Goal: Task Accomplishment & Management: Complete application form

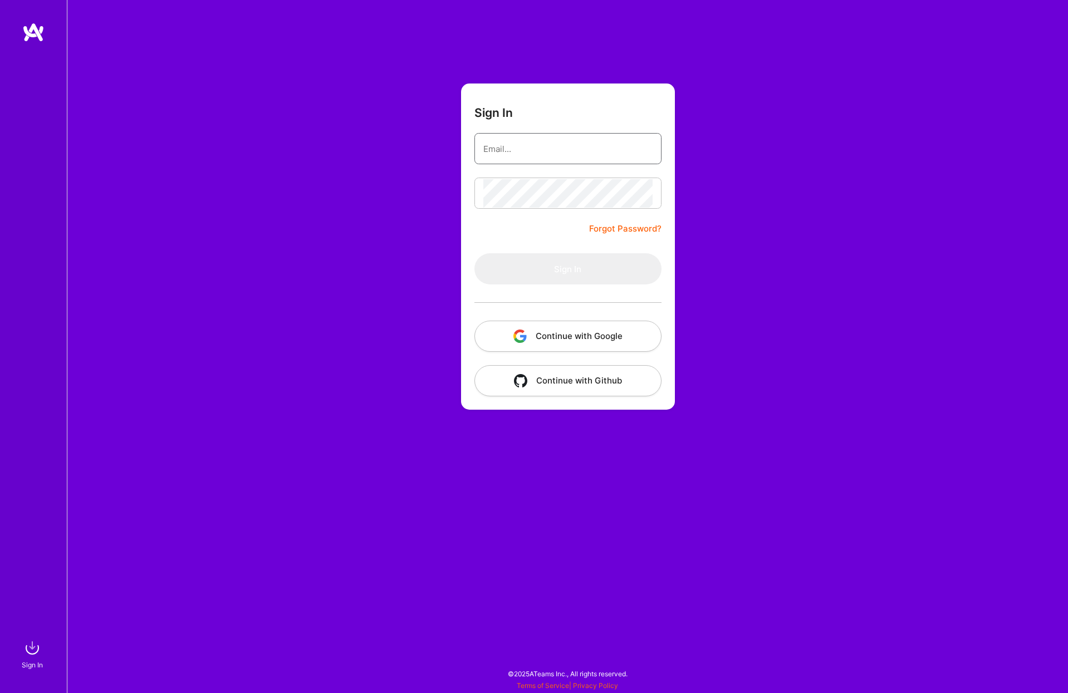
type input "[PERSON_NAME][EMAIL_ADDRESS][DOMAIN_NAME]"
click at [556, 274] on button "Sign In" at bounding box center [568, 268] width 187 height 31
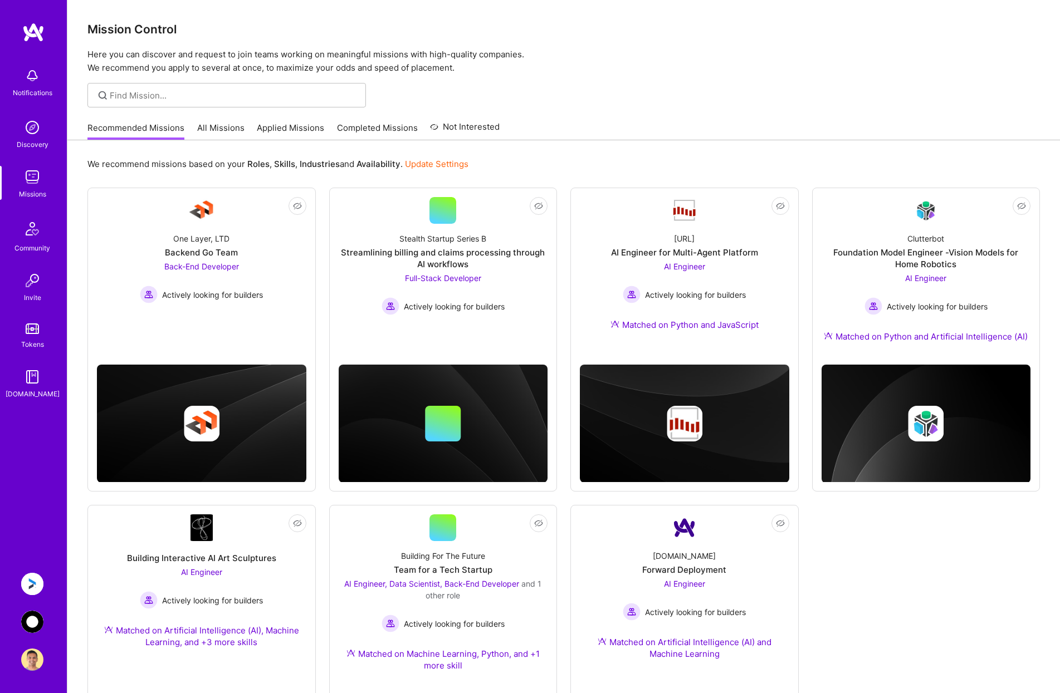
click at [30, 617] on img at bounding box center [32, 622] width 22 height 22
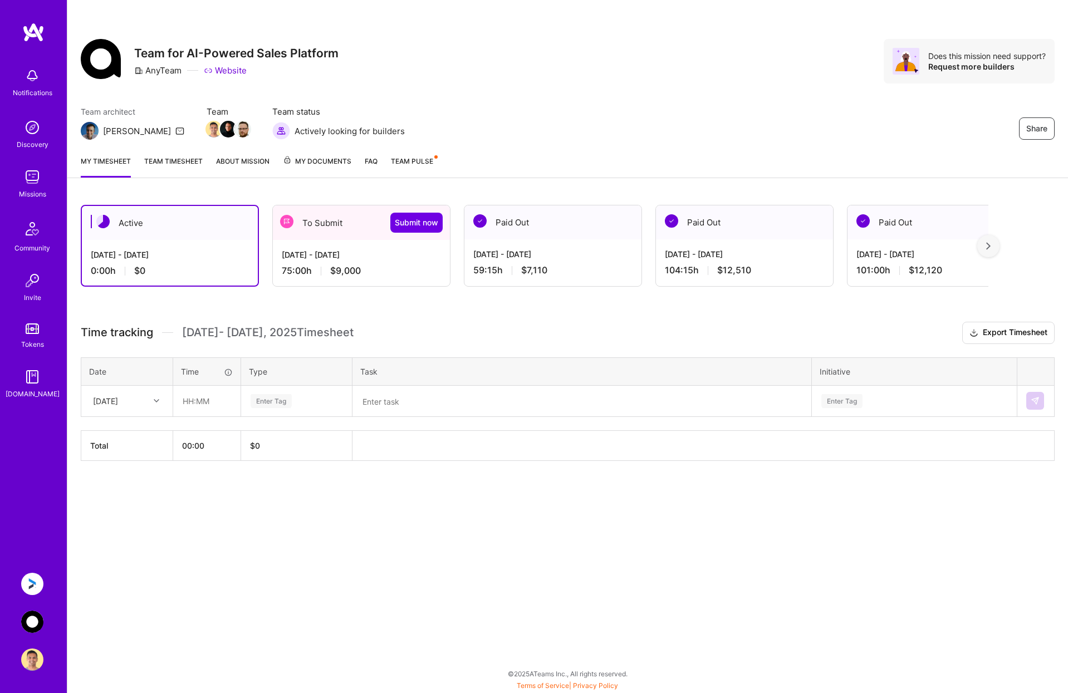
click at [359, 255] on div "[DATE] - [DATE]" at bounding box center [361, 255] width 159 height 12
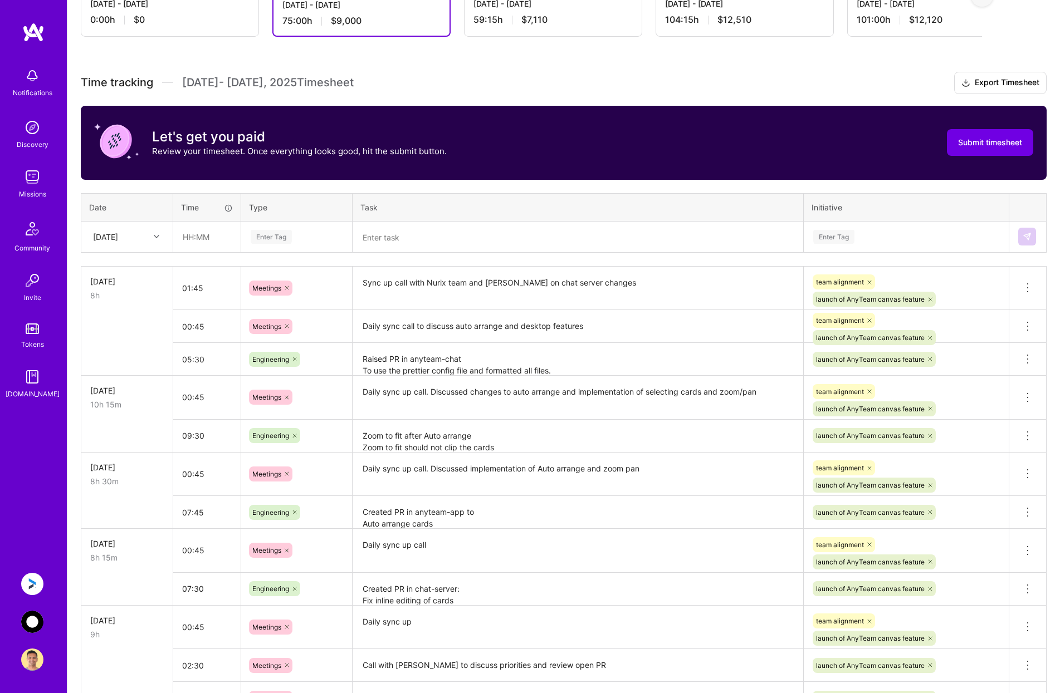
scroll to position [195, 0]
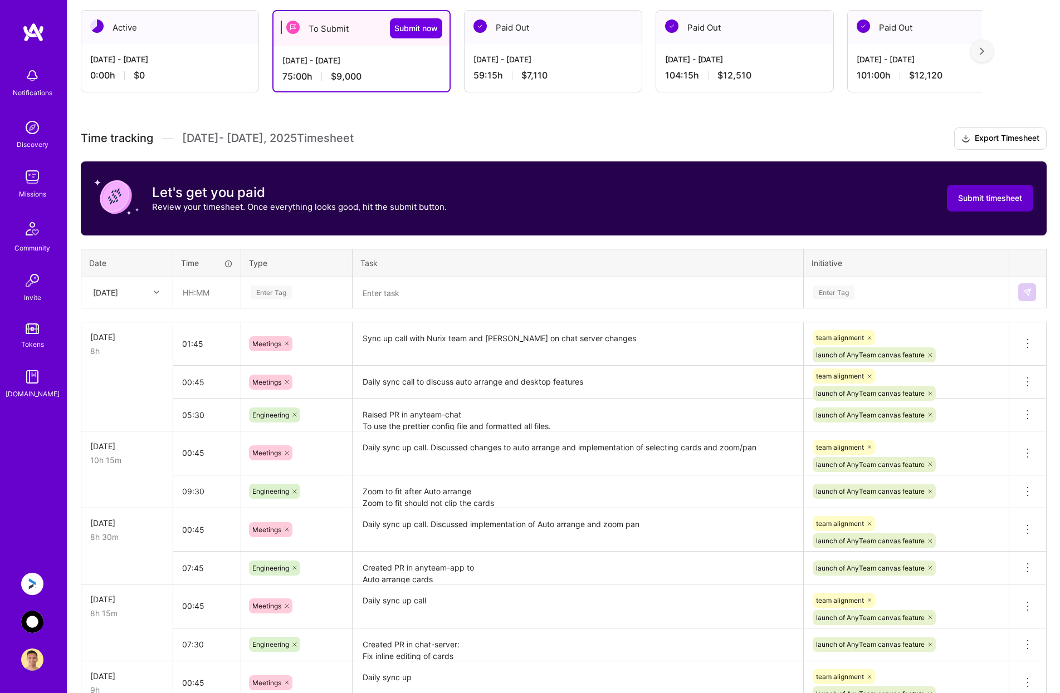
click at [984, 193] on span "Submit timesheet" at bounding box center [990, 198] width 64 height 11
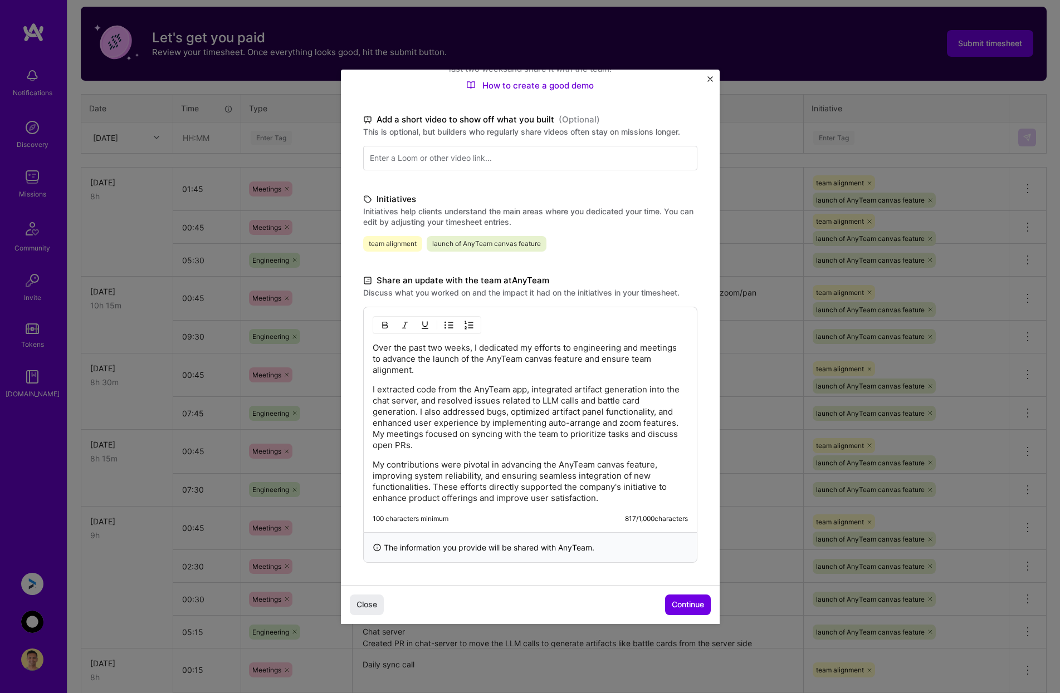
scroll to position [362, 0]
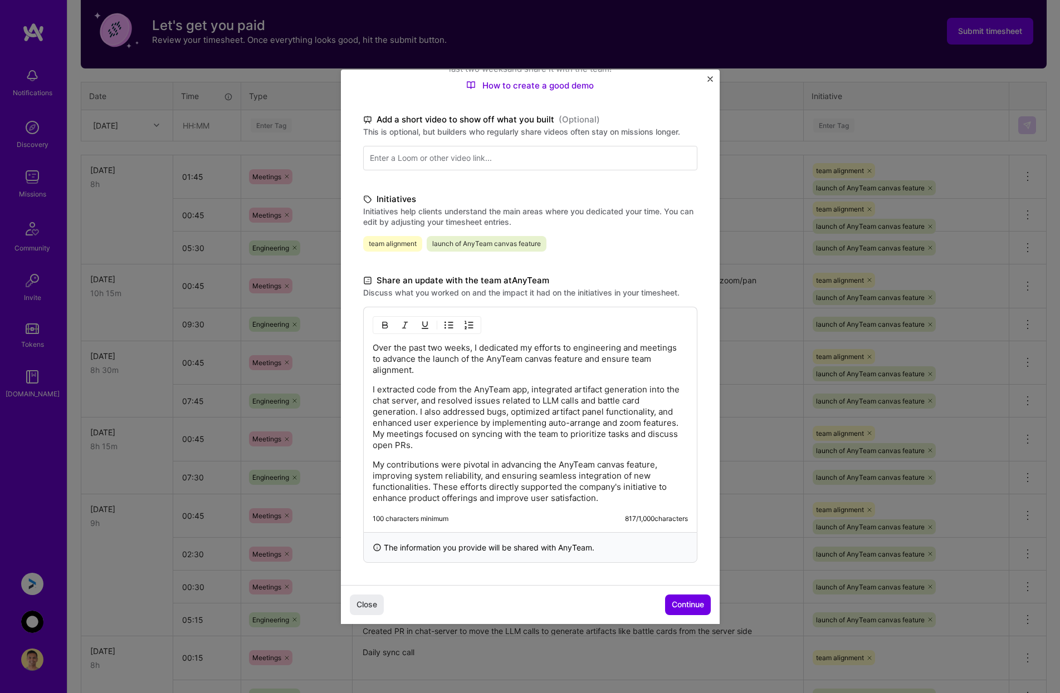
click at [586, 481] on p "My contributions were pivotal in advancing the AnyTeam canvas feature, improvin…" at bounding box center [530, 482] width 315 height 45
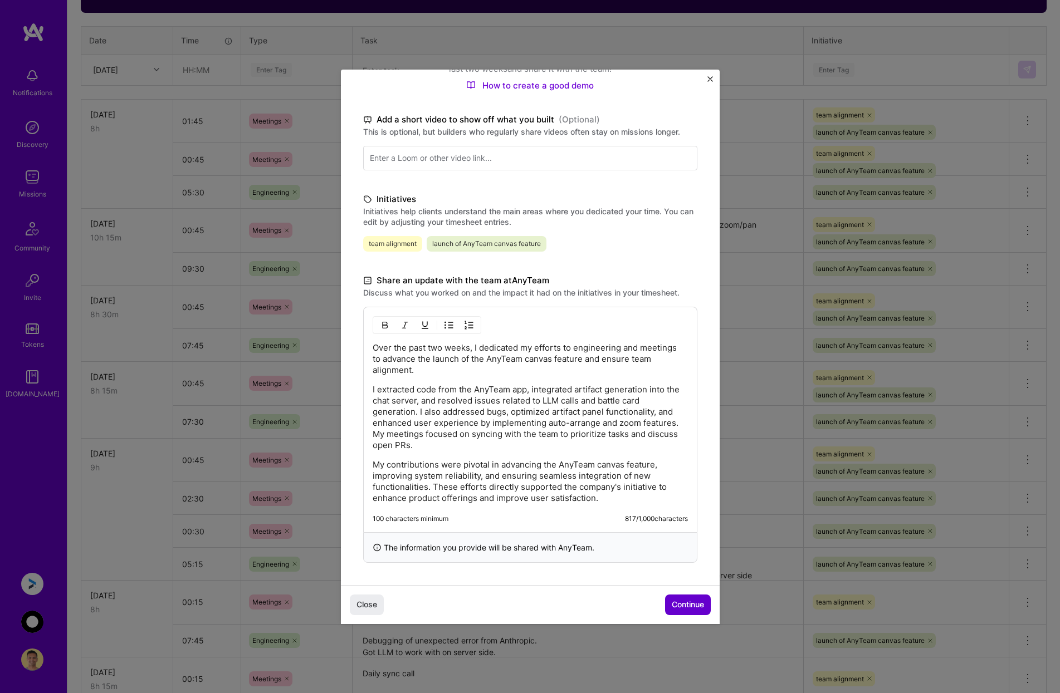
click at [675, 597] on button "Continue" at bounding box center [688, 605] width 46 height 20
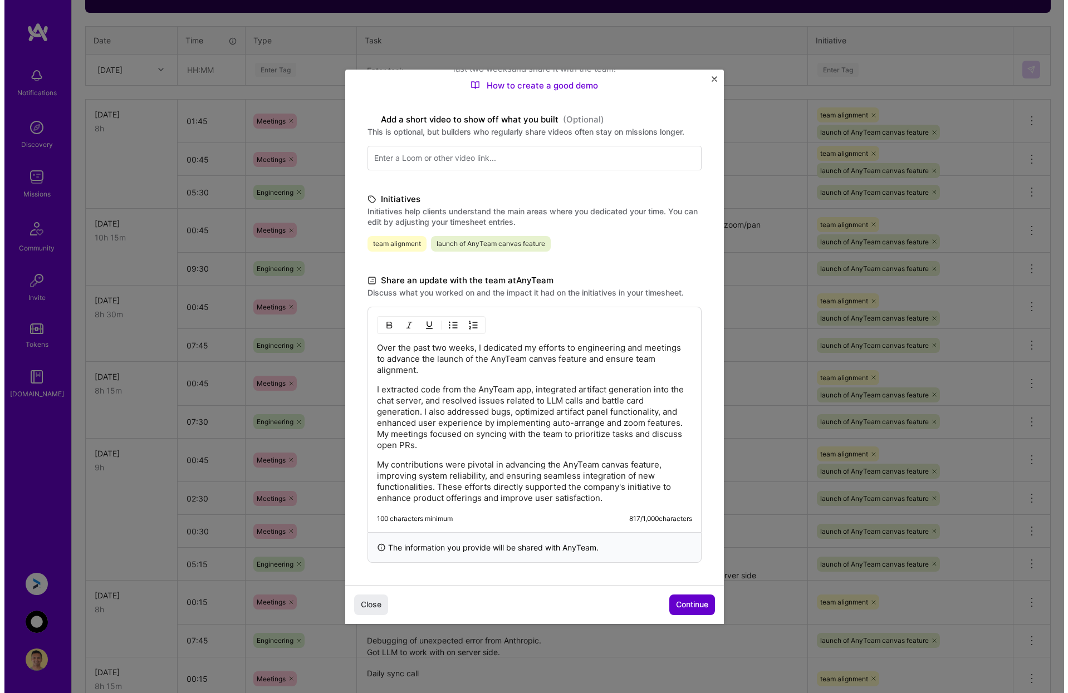
scroll to position [0, 0]
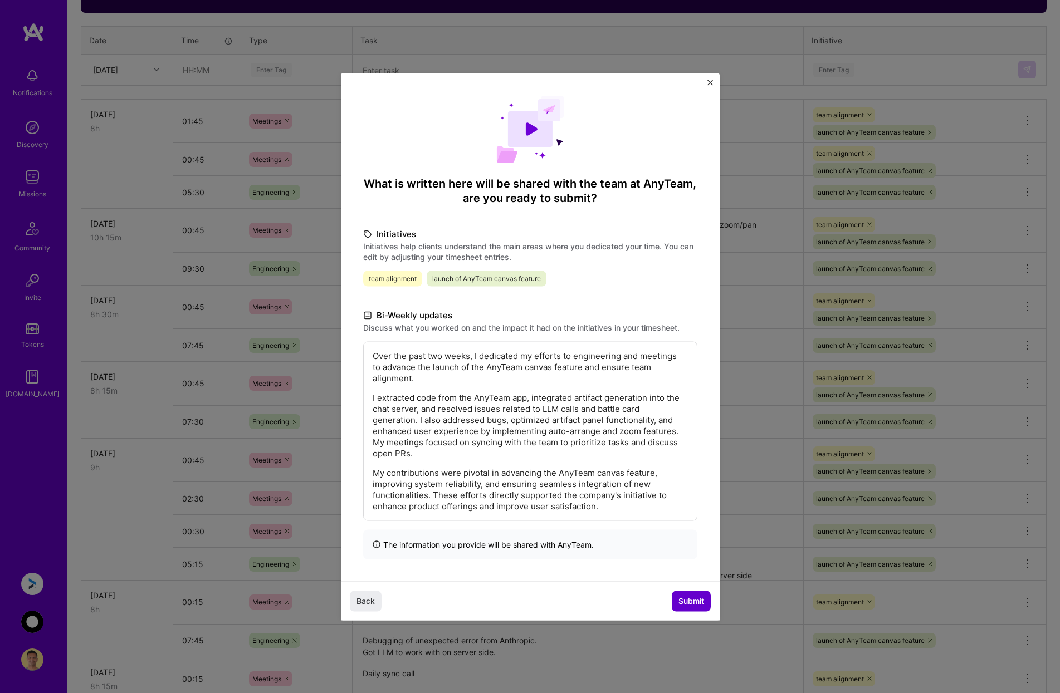
click at [690, 601] on span "Submit" at bounding box center [691, 601] width 26 height 11
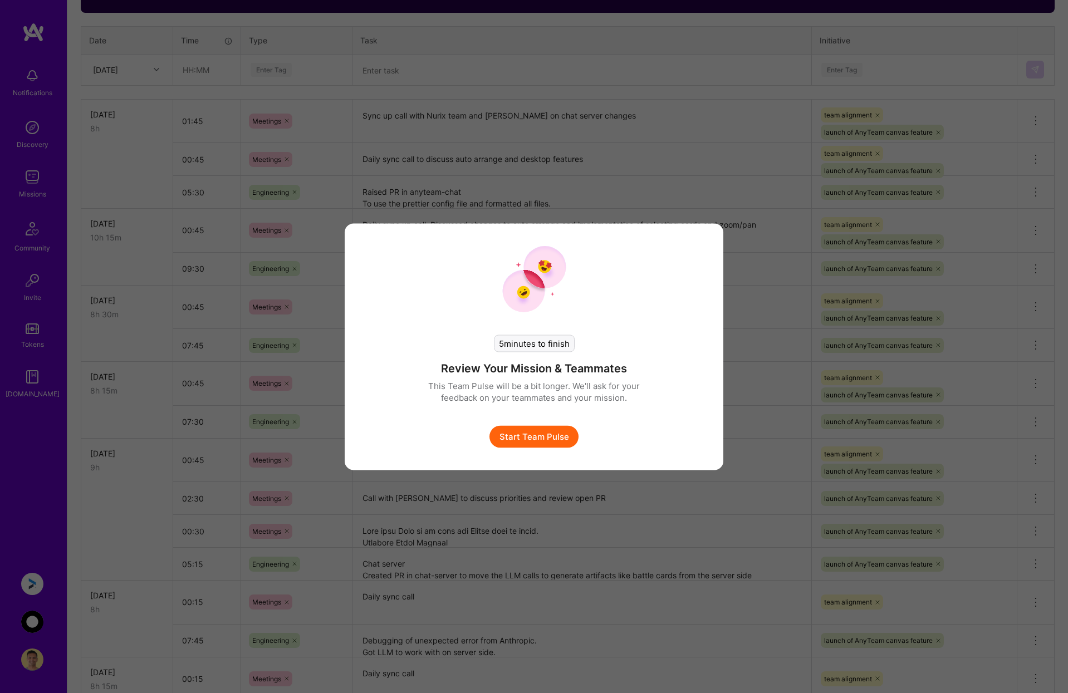
click at [555, 437] on button "Start Team Pulse" at bounding box center [534, 437] width 89 height 22
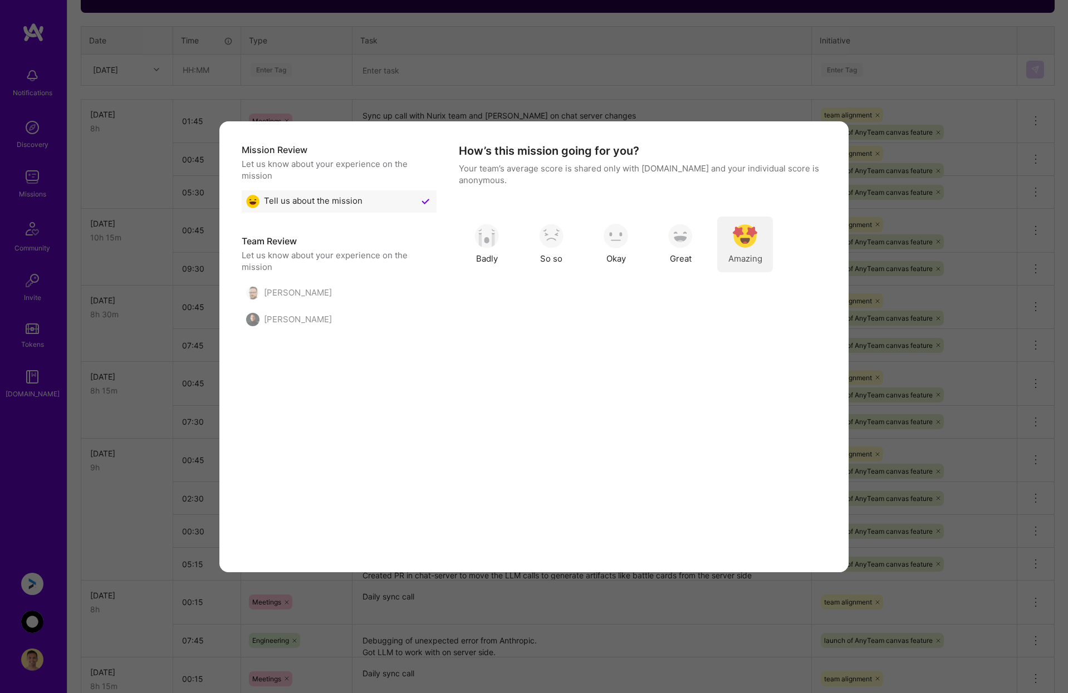
click at [749, 243] on img "modal" at bounding box center [745, 236] width 25 height 25
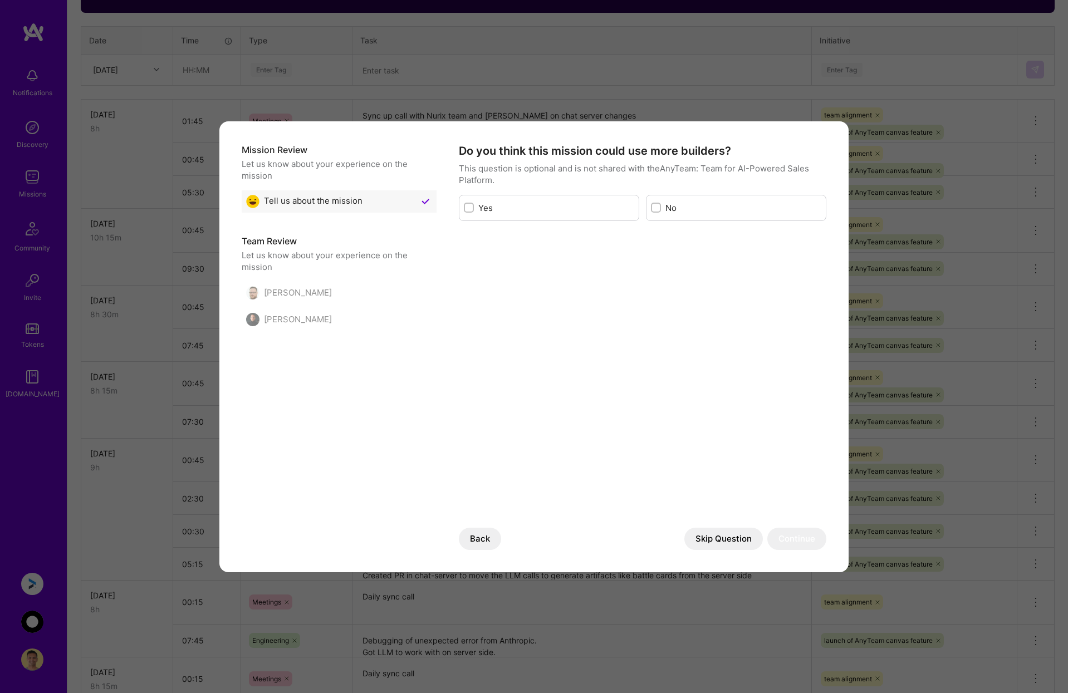
click at [666, 207] on label "No" at bounding box center [744, 208] width 156 height 12
click at [661, 207] on input "modal" at bounding box center [657, 208] width 8 height 8
checkbox input "true"
click at [803, 538] on button "Continue" at bounding box center [797, 539] width 59 height 22
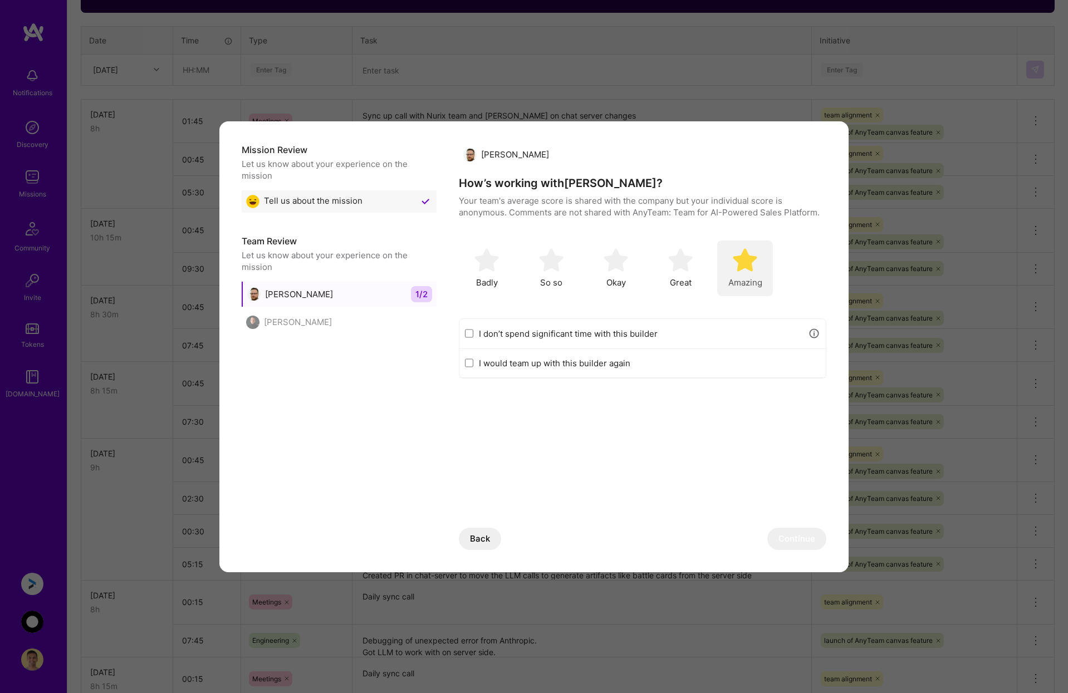
click at [751, 266] on img "modal" at bounding box center [745, 260] width 25 height 25
click at [469, 333] on input "I don’t spend significant time with this builder" at bounding box center [469, 333] width 8 height 9
click at [798, 535] on button "Continue" at bounding box center [797, 539] width 59 height 22
checkbox input "false"
click at [749, 265] on img "modal" at bounding box center [745, 260] width 25 height 25
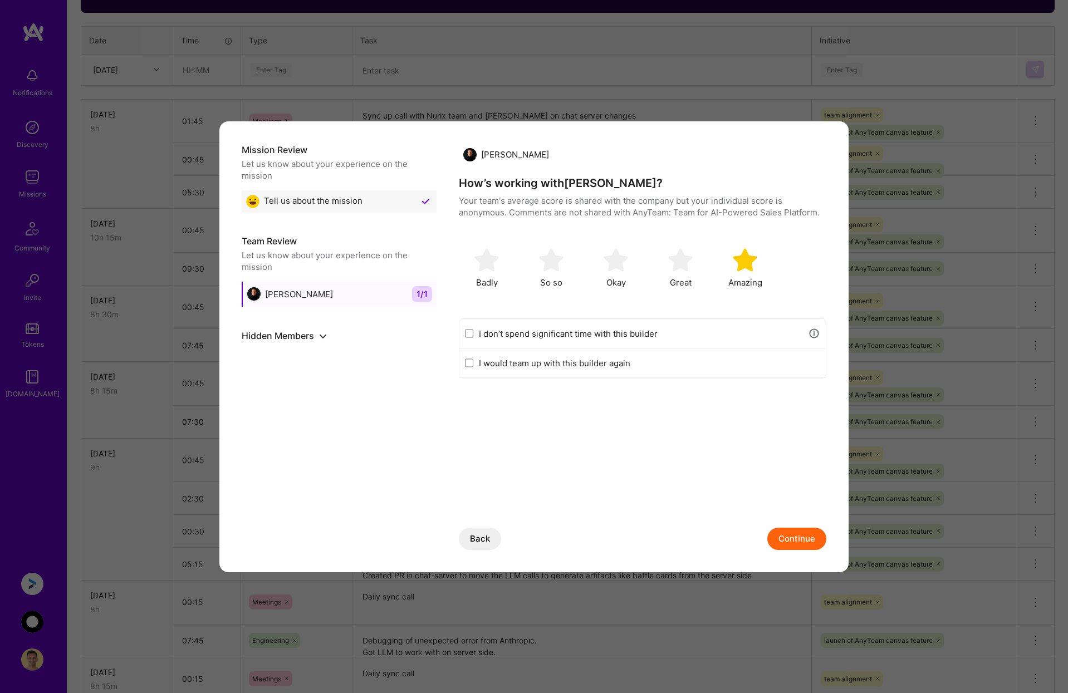
click at [802, 538] on button "Continue" at bounding box center [797, 539] width 59 height 22
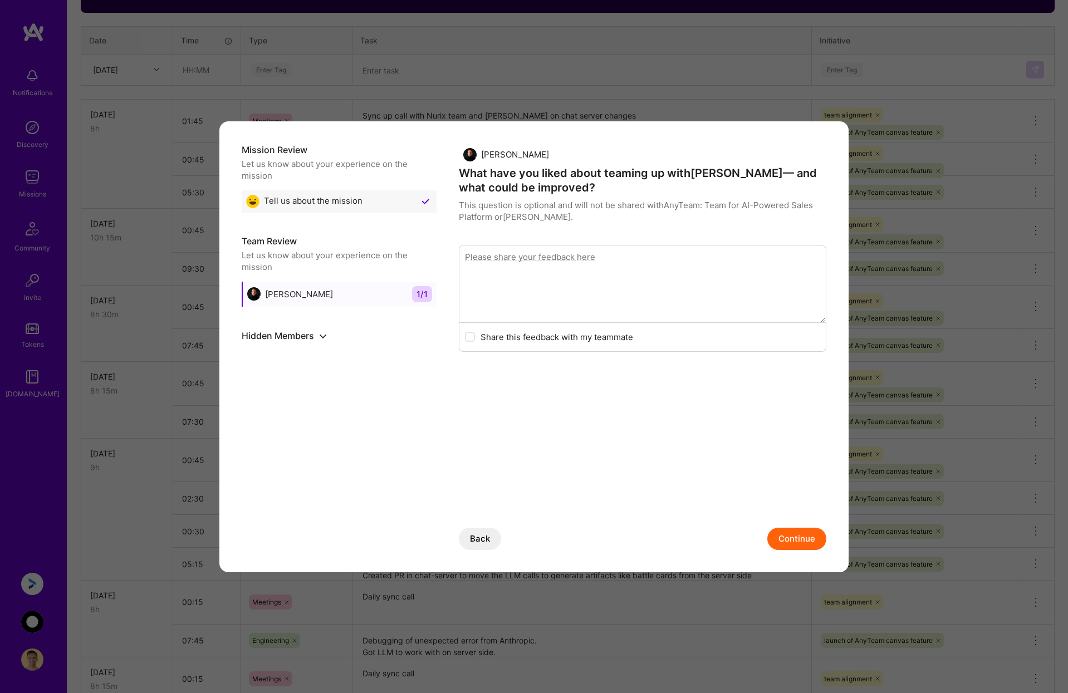
click at [795, 530] on button "Continue" at bounding box center [797, 539] width 59 height 22
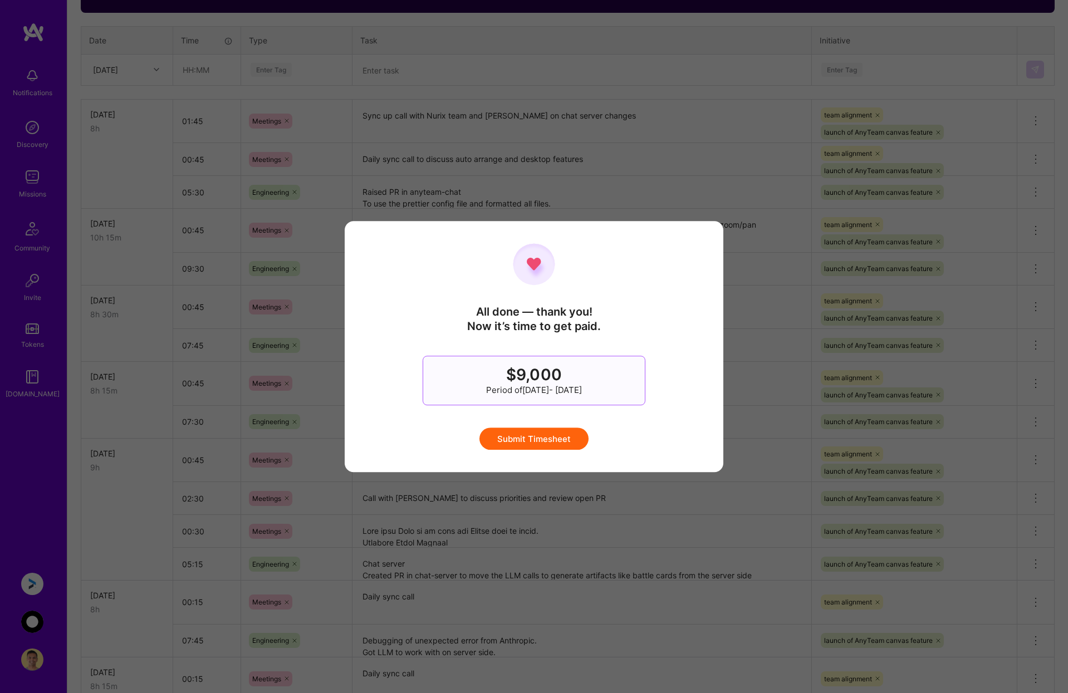
click at [555, 436] on button "Submit Timesheet" at bounding box center [534, 439] width 109 height 22
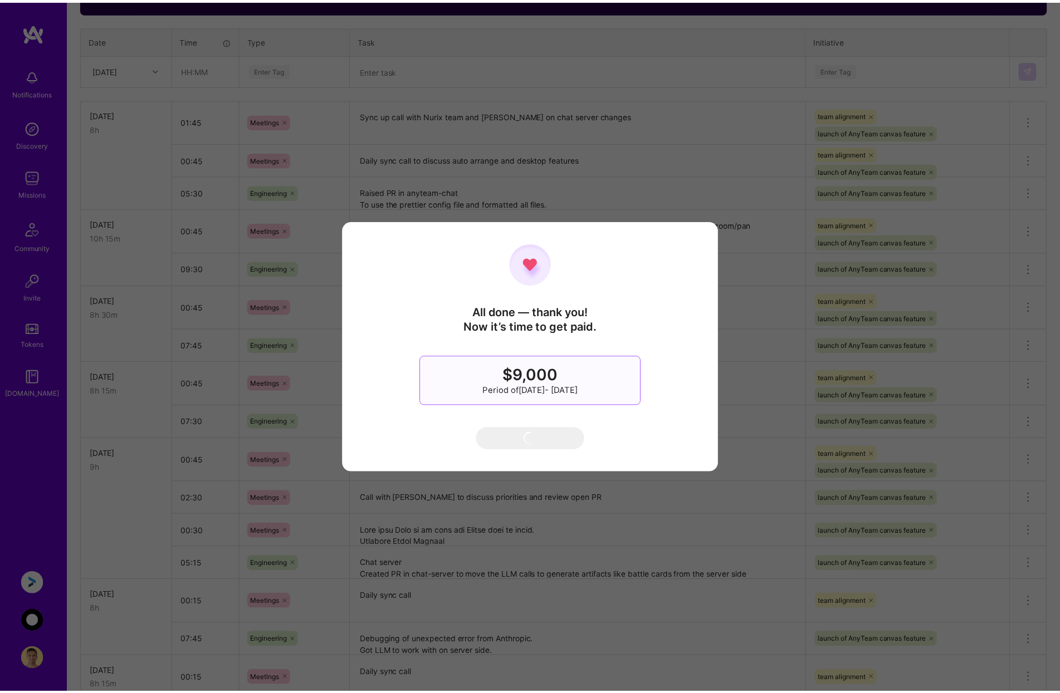
scroll to position [47, 0]
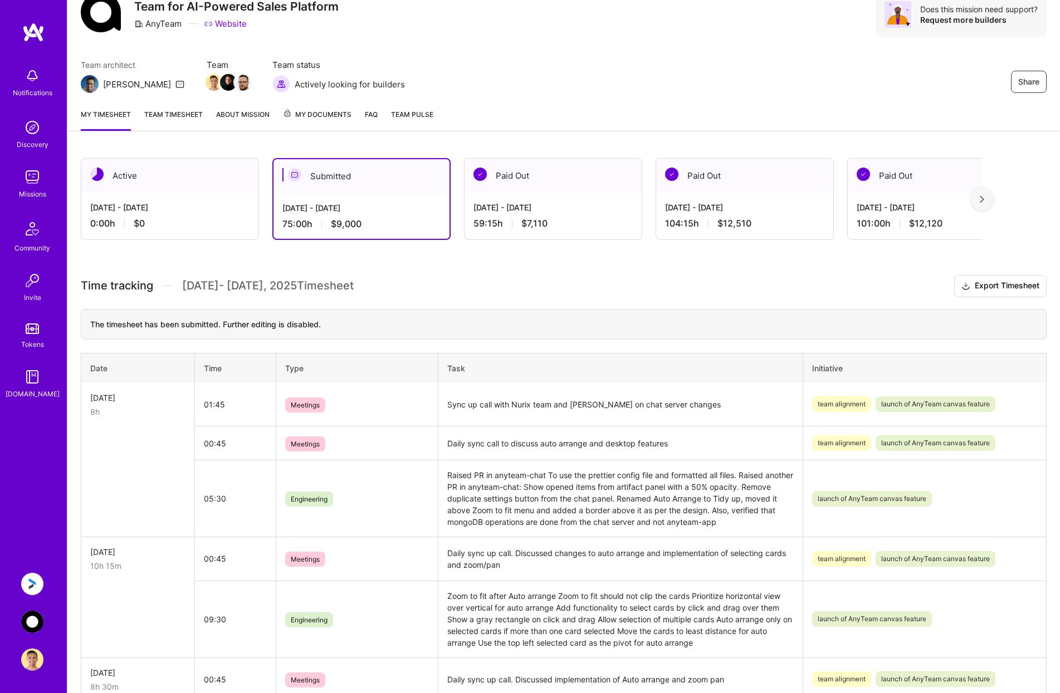
click at [36, 577] on img at bounding box center [32, 584] width 22 height 22
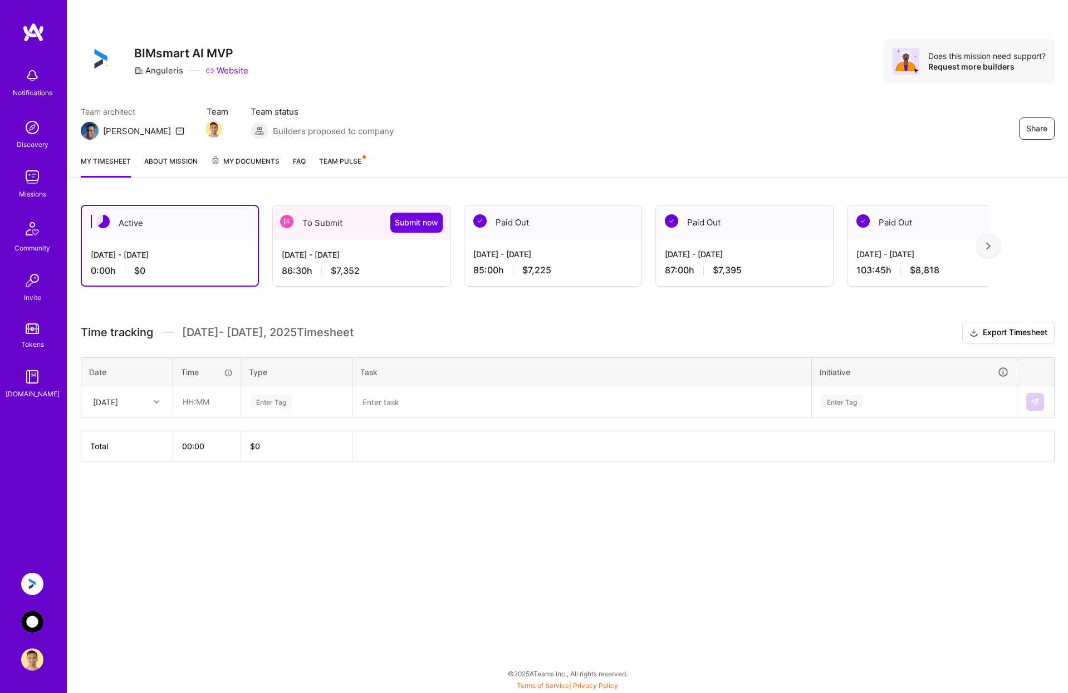
click at [335, 258] on div "[DATE] - [DATE]" at bounding box center [361, 255] width 159 height 12
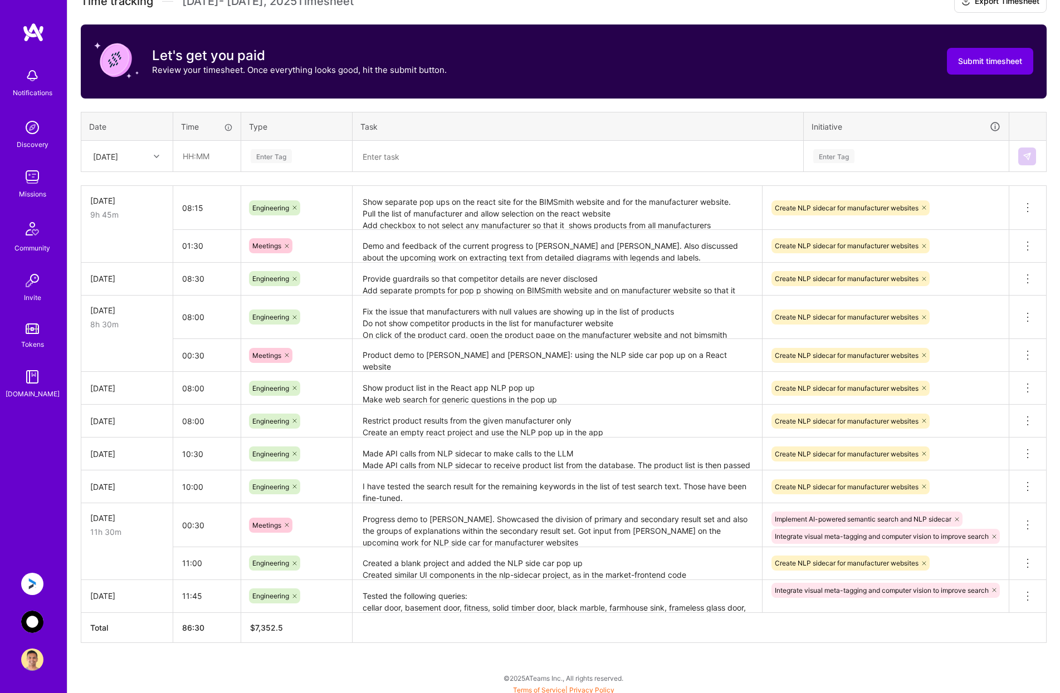
scroll to position [336, 0]
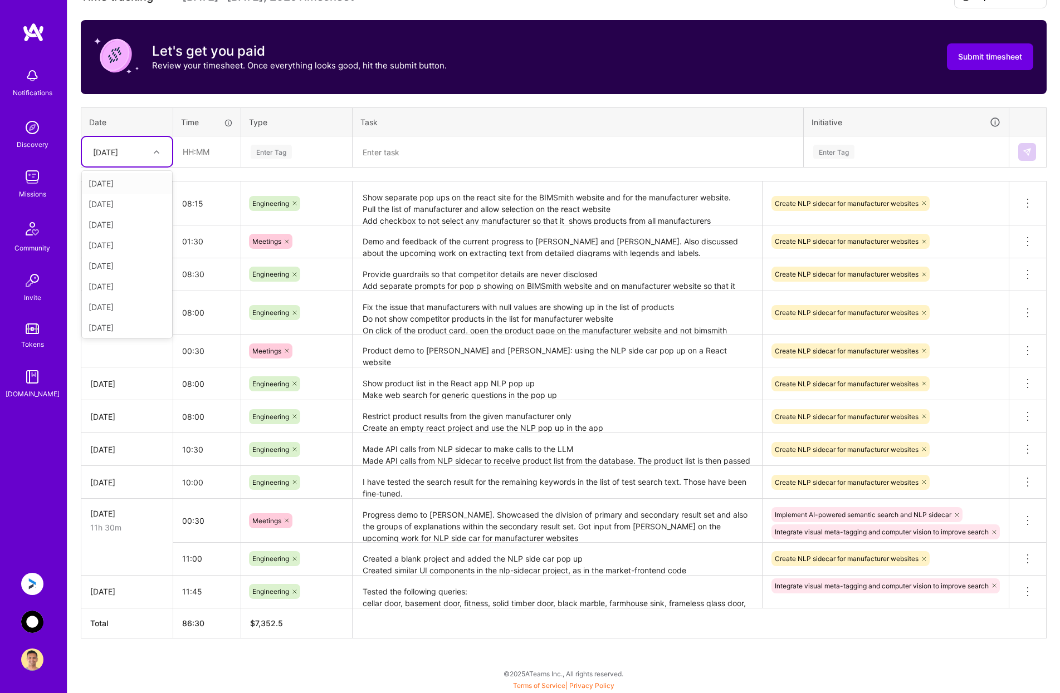
click at [138, 162] on div "[DATE]" at bounding box center [127, 152] width 90 height 30
click at [116, 323] on div "[DATE]" at bounding box center [127, 325] width 90 height 21
click at [206, 154] on input "text" at bounding box center [207, 152] width 66 height 30
type input "08:00"
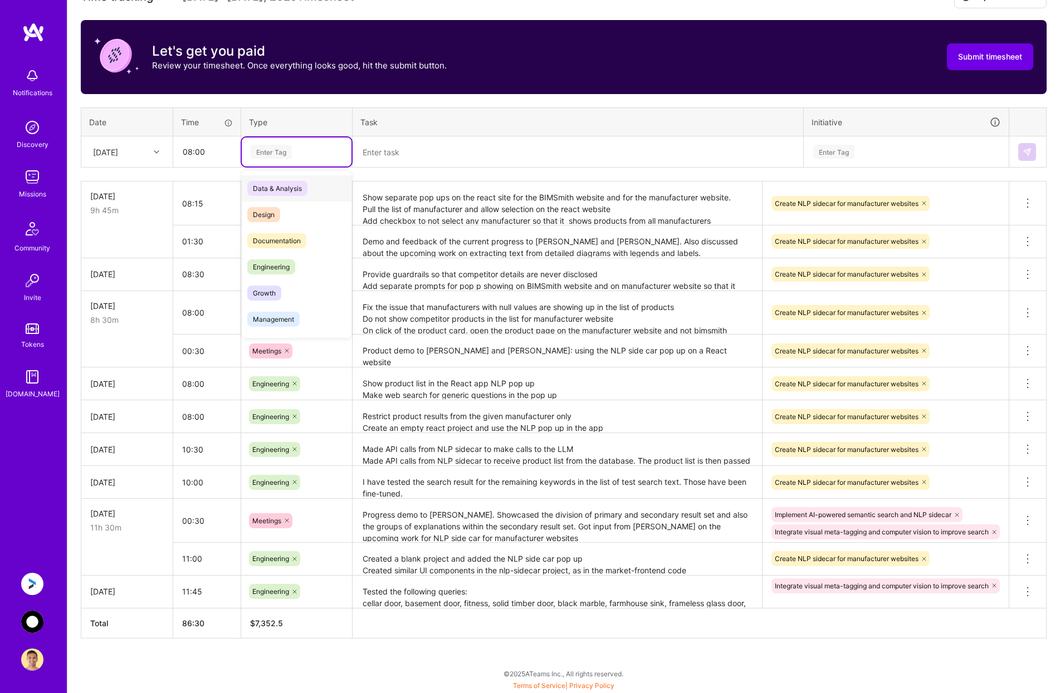
click at [281, 154] on div "Enter Tag" at bounding box center [271, 151] width 41 height 17
click at [295, 265] on span "Engineering" at bounding box center [271, 267] width 48 height 15
click at [401, 149] on textarea at bounding box center [578, 152] width 448 height 29
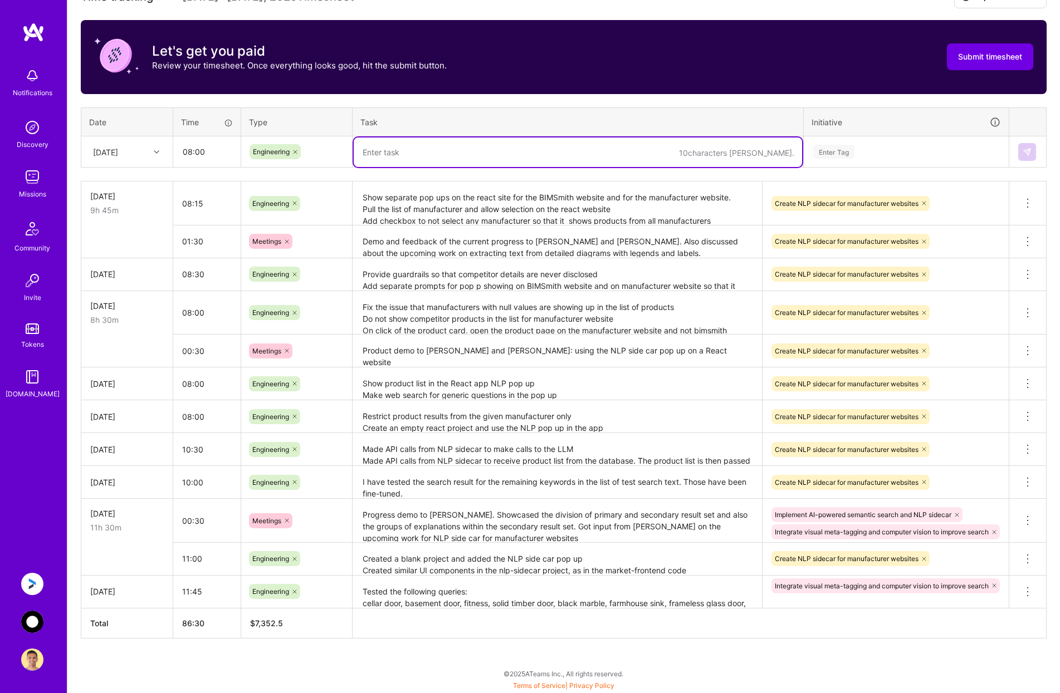
click at [580, 208] on textarea "Show separate pop ups on the react site for the BIMSmith website and for the ma…" at bounding box center [557, 204] width 407 height 42
click at [388, 148] on textarea at bounding box center [578, 153] width 448 height 30
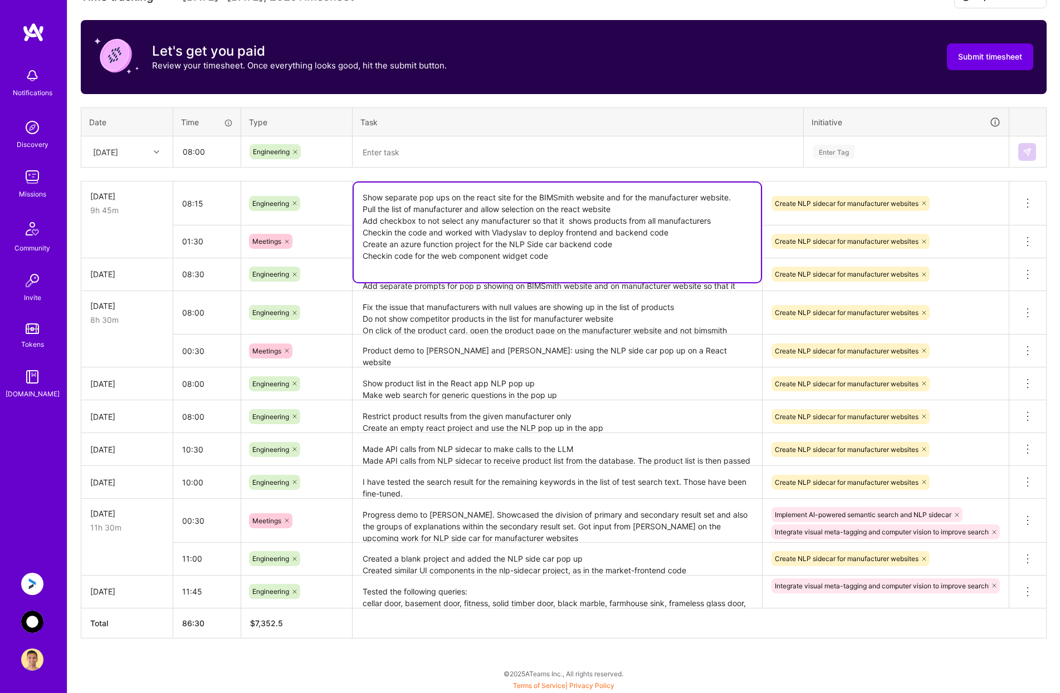
click at [410, 204] on textarea "Show separate pop ups on the react site for the BIMSmith website and for the ma…" at bounding box center [557, 233] width 407 height 100
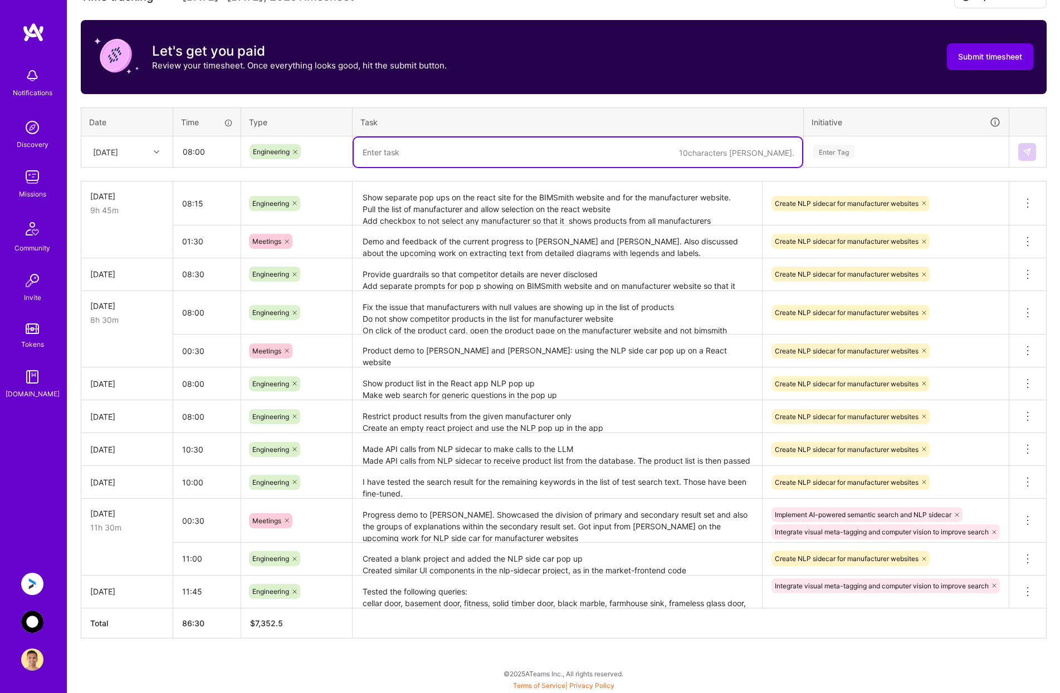
click at [408, 150] on textarea at bounding box center [578, 153] width 448 height 30
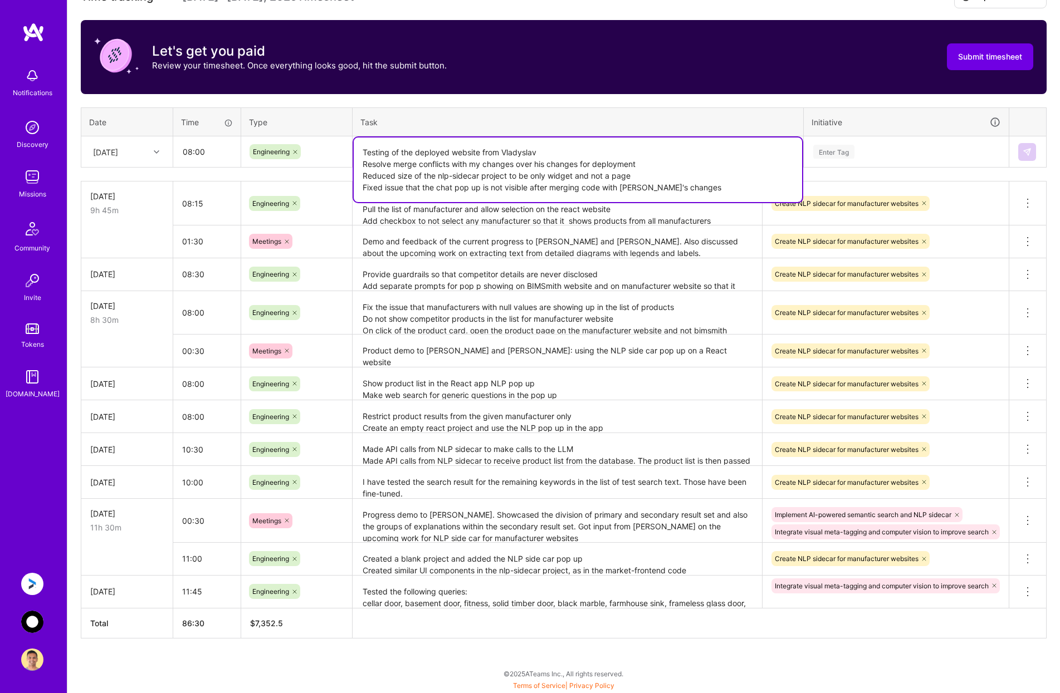
type textarea "Testing of the deployed website from Vladyslav Resolve merge conflicts with my …"
click at [905, 146] on div "Enter Tag" at bounding box center [906, 152] width 188 height 14
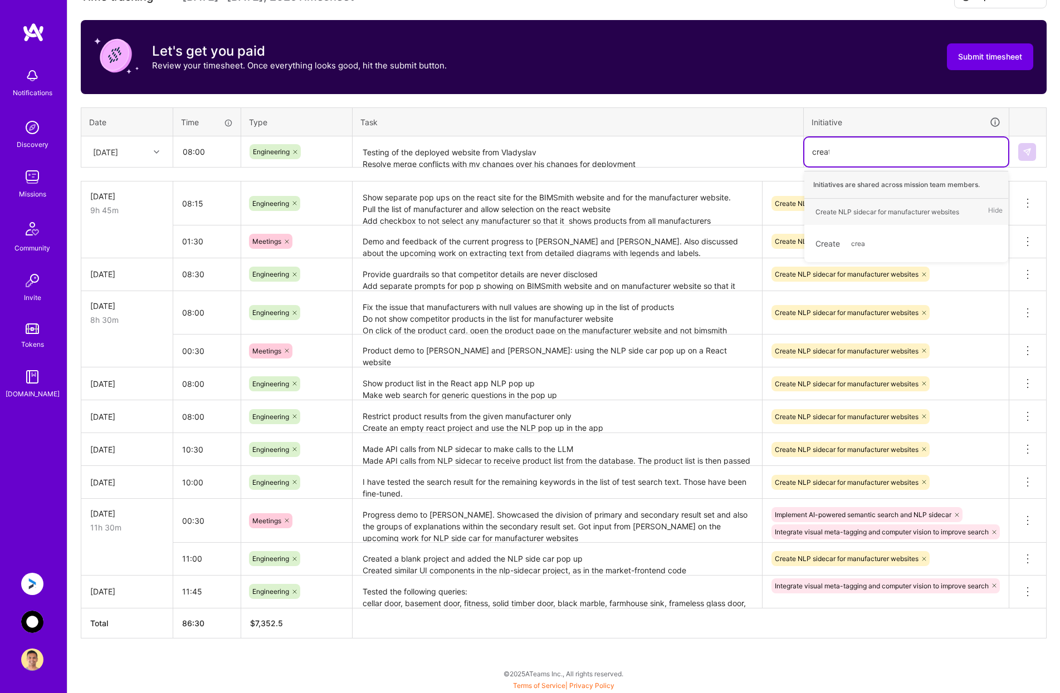
type input "create"
click at [861, 206] on div "Create NLP sidecar for manufacturer websites" at bounding box center [887, 212] width 144 height 12
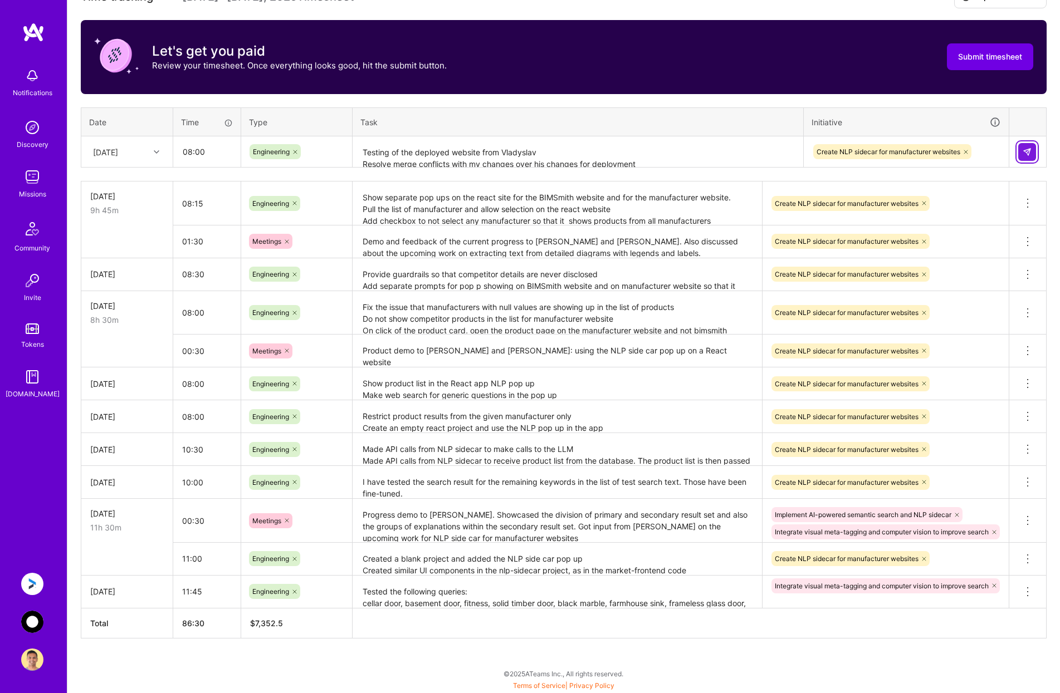
click at [1024, 148] on img at bounding box center [1027, 152] width 9 height 9
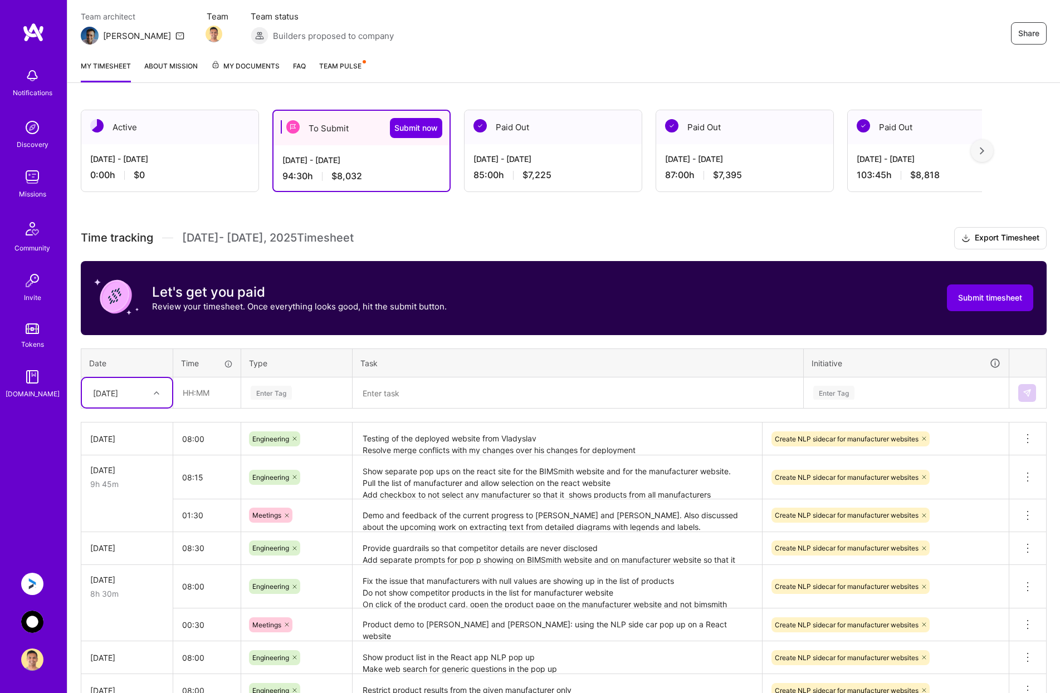
scroll to position [30, 0]
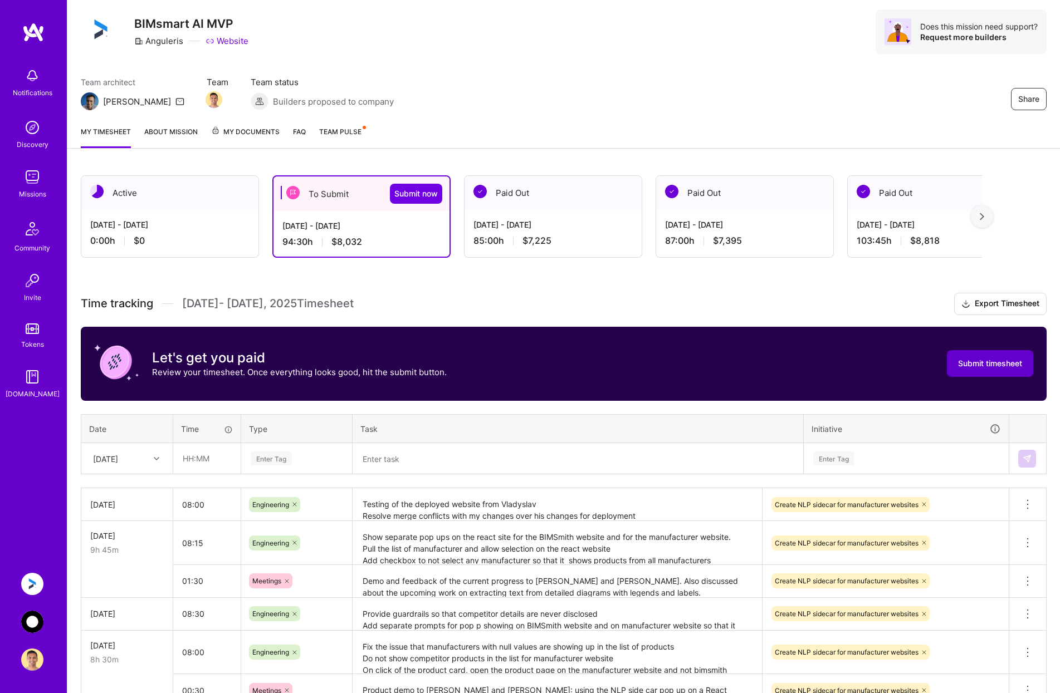
click at [1005, 359] on span "Submit timesheet" at bounding box center [990, 363] width 64 height 11
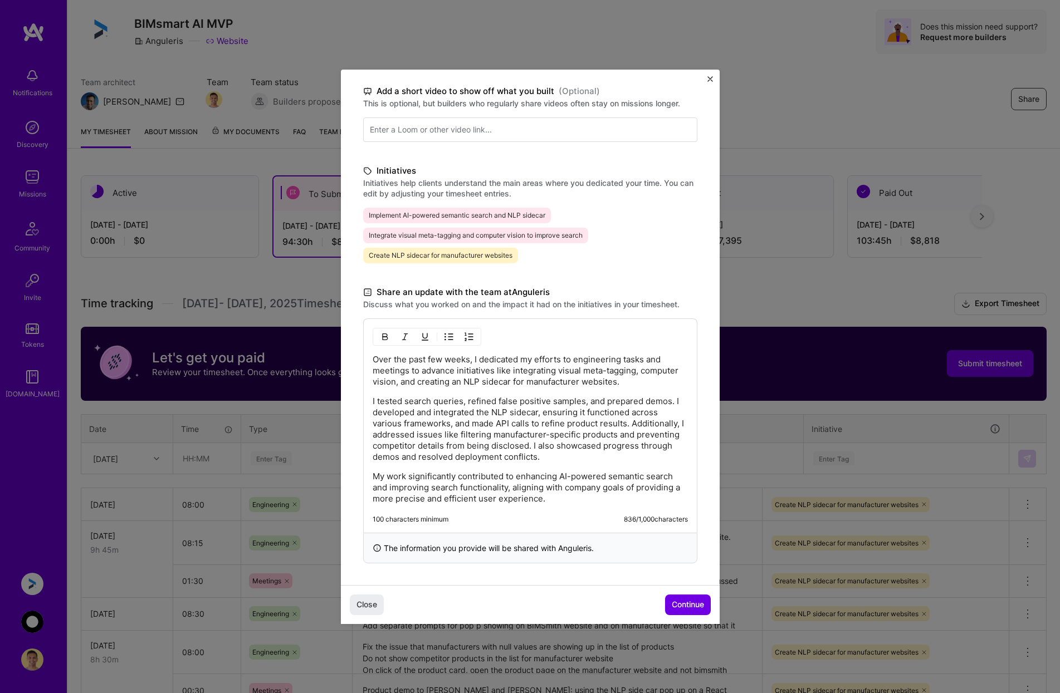
scroll to position [172, 0]
click at [674, 603] on span "Continue" at bounding box center [688, 604] width 32 height 11
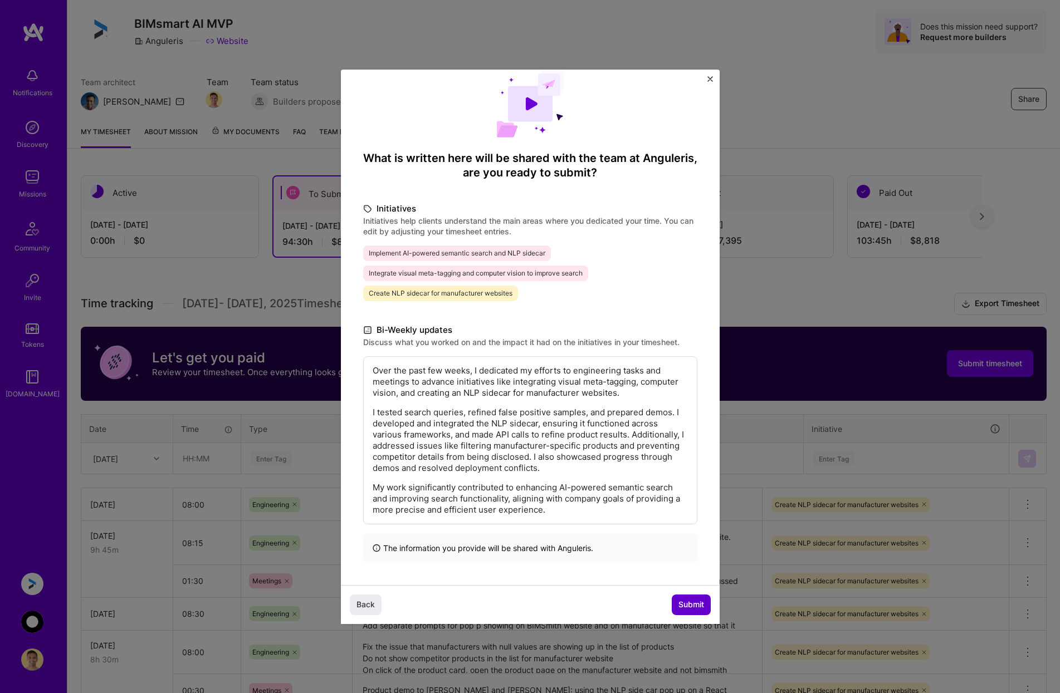
click at [687, 602] on span "Submit" at bounding box center [691, 604] width 26 height 11
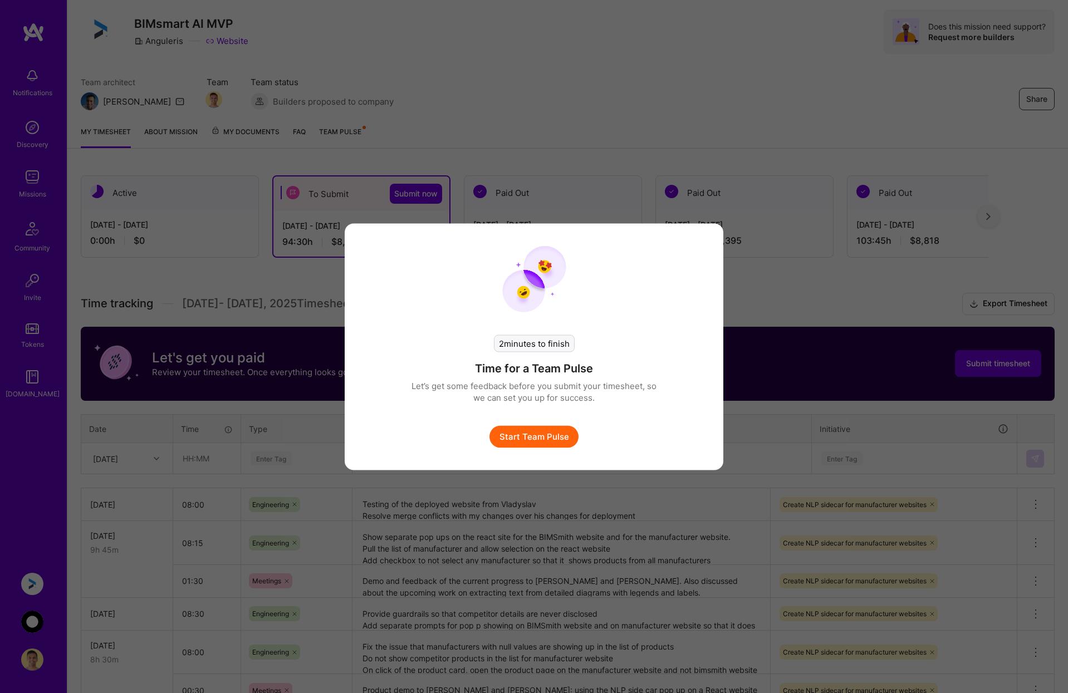
click at [534, 436] on button "Start Team Pulse" at bounding box center [534, 437] width 89 height 22
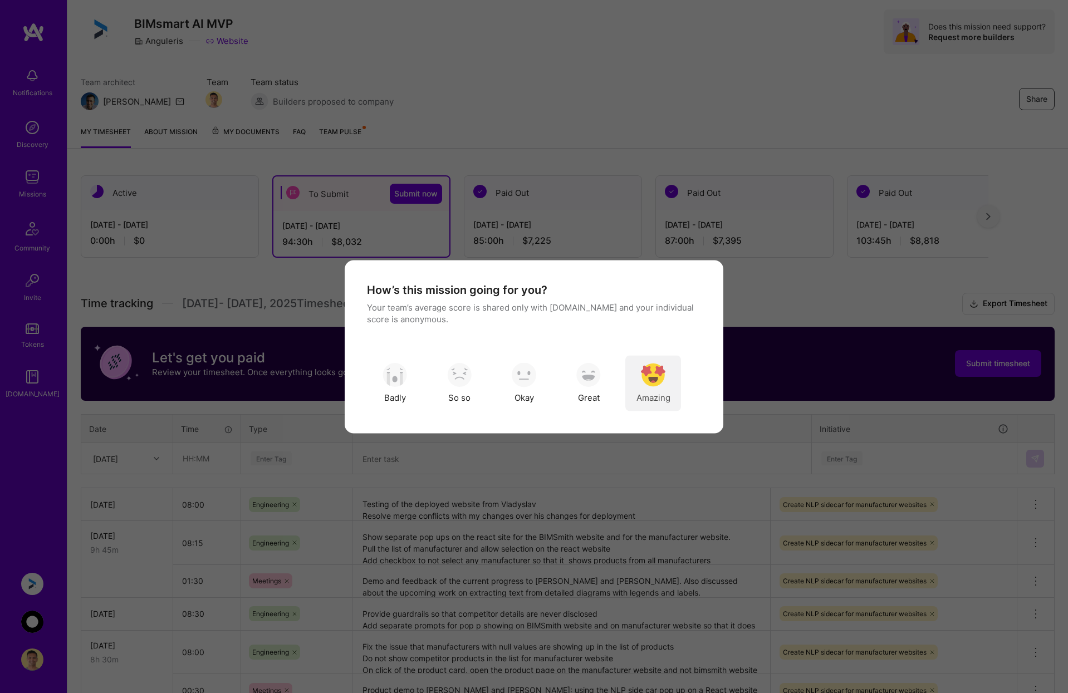
click at [651, 379] on img "modal" at bounding box center [653, 375] width 25 height 25
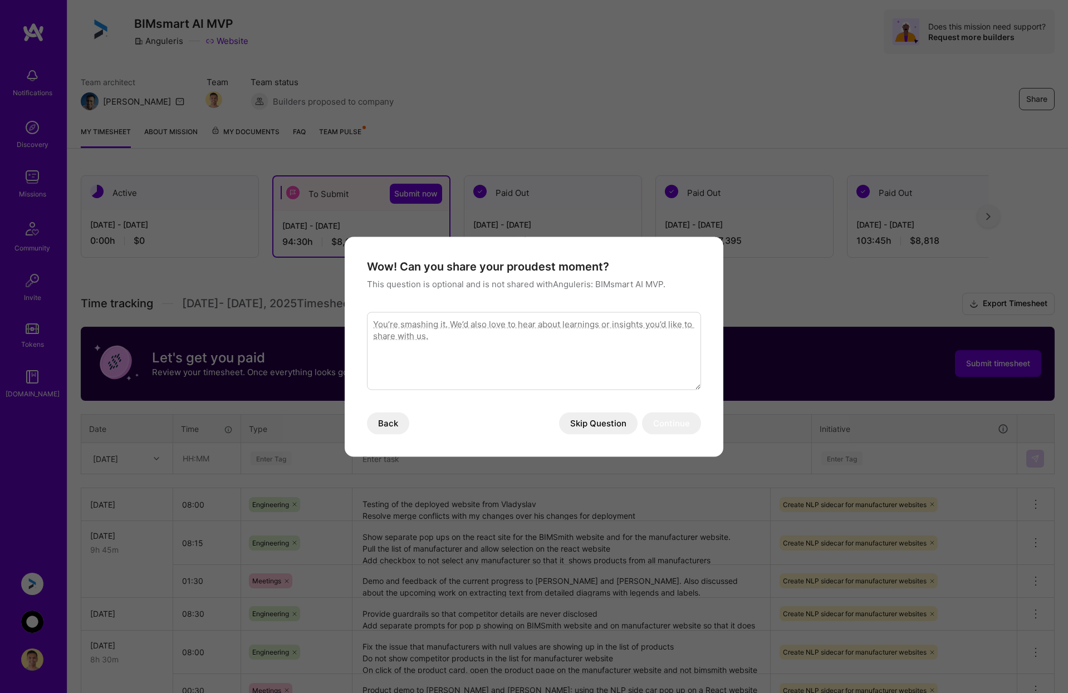
click at [607, 424] on button "Skip Question" at bounding box center [598, 423] width 79 height 22
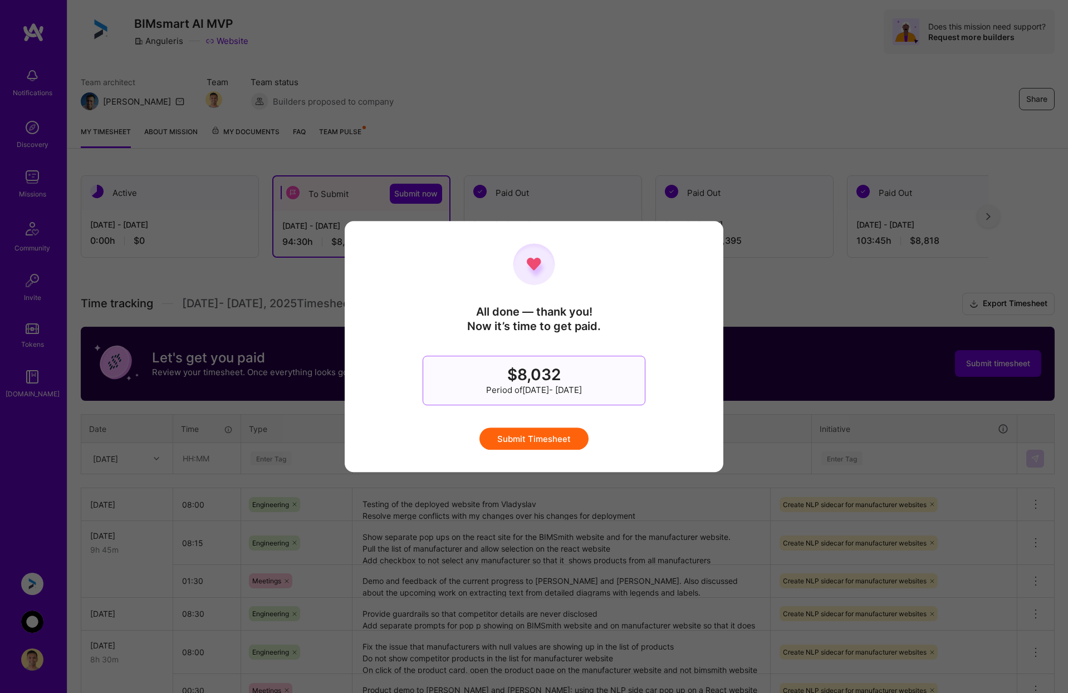
click at [552, 433] on button "Submit Timesheet" at bounding box center [534, 439] width 109 height 22
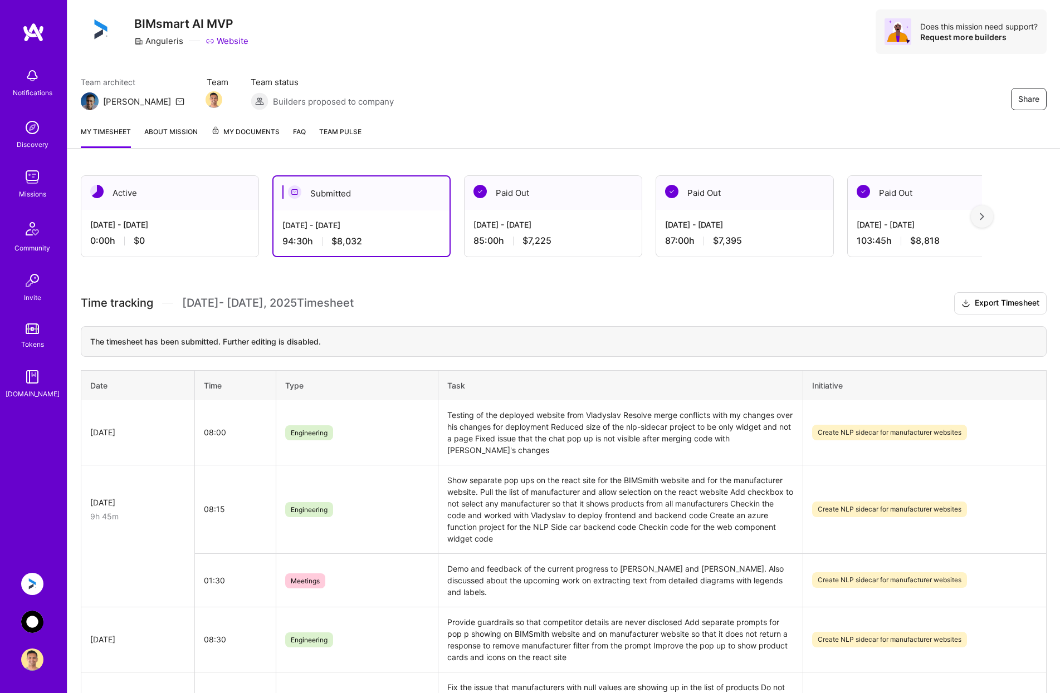
scroll to position [0, 0]
